Goal: Task Accomplishment & Management: Complete application form

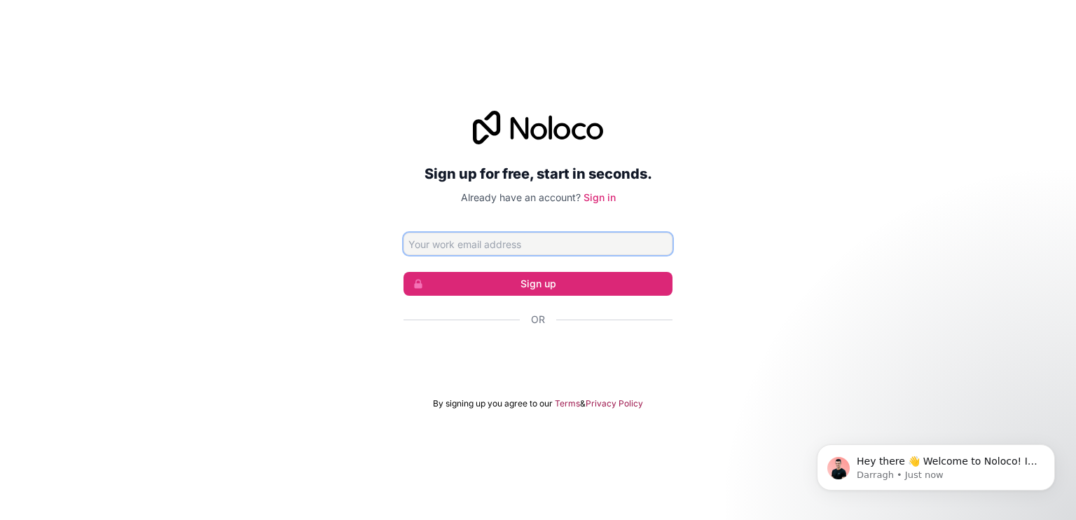
click at [588, 247] on input "Email address" at bounding box center [538, 244] width 269 height 22
type input "[EMAIL_ADDRESS][DOMAIN_NAME]"
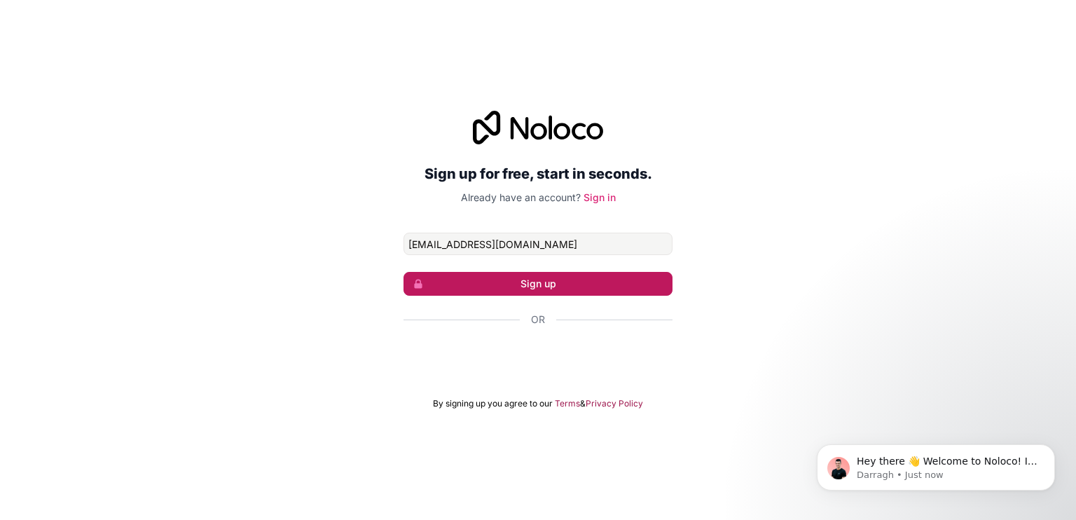
click at [566, 280] on button "Sign up" at bounding box center [538, 284] width 269 height 24
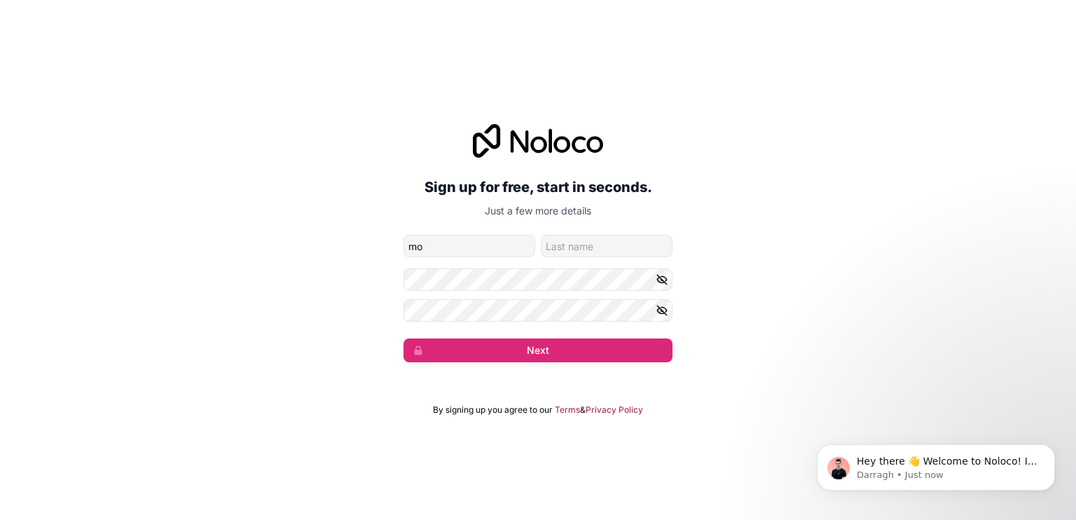
type input "[PERSON_NAME]"
type input "ismail"
click at [572, 341] on button "Next" at bounding box center [538, 350] width 269 height 24
click at [488, 349] on button "Next" at bounding box center [538, 350] width 269 height 24
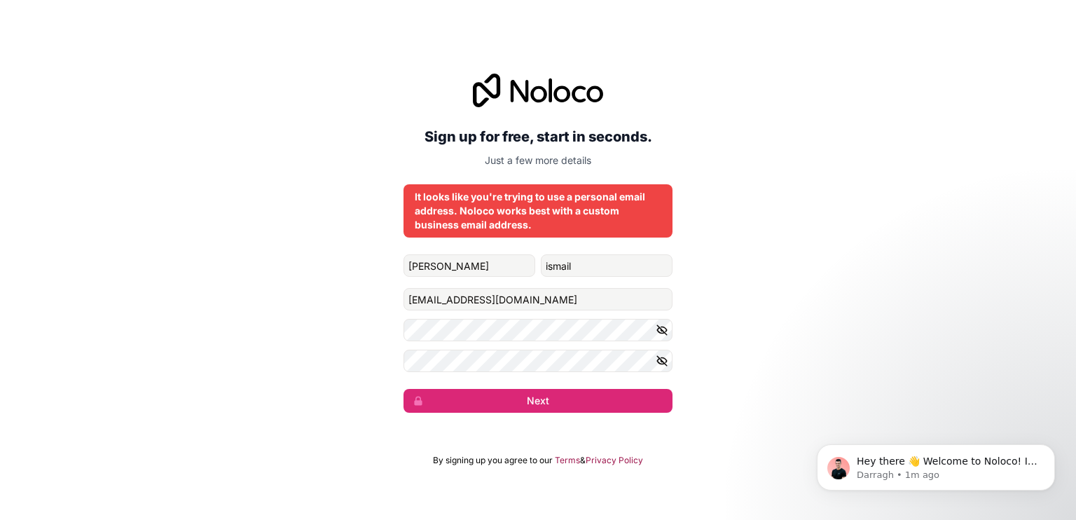
click at [661, 333] on icon "button" at bounding box center [662, 330] width 10 height 6
click at [659, 359] on icon "button" at bounding box center [662, 361] width 10 height 10
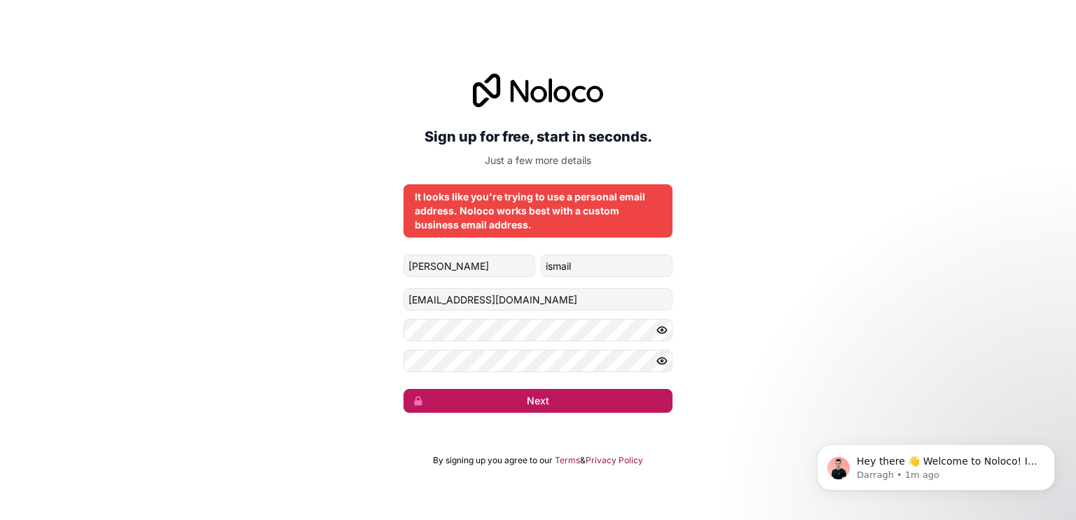
click at [625, 397] on button "Next" at bounding box center [538, 401] width 269 height 24
